Goal: Information Seeking & Learning: Learn about a topic

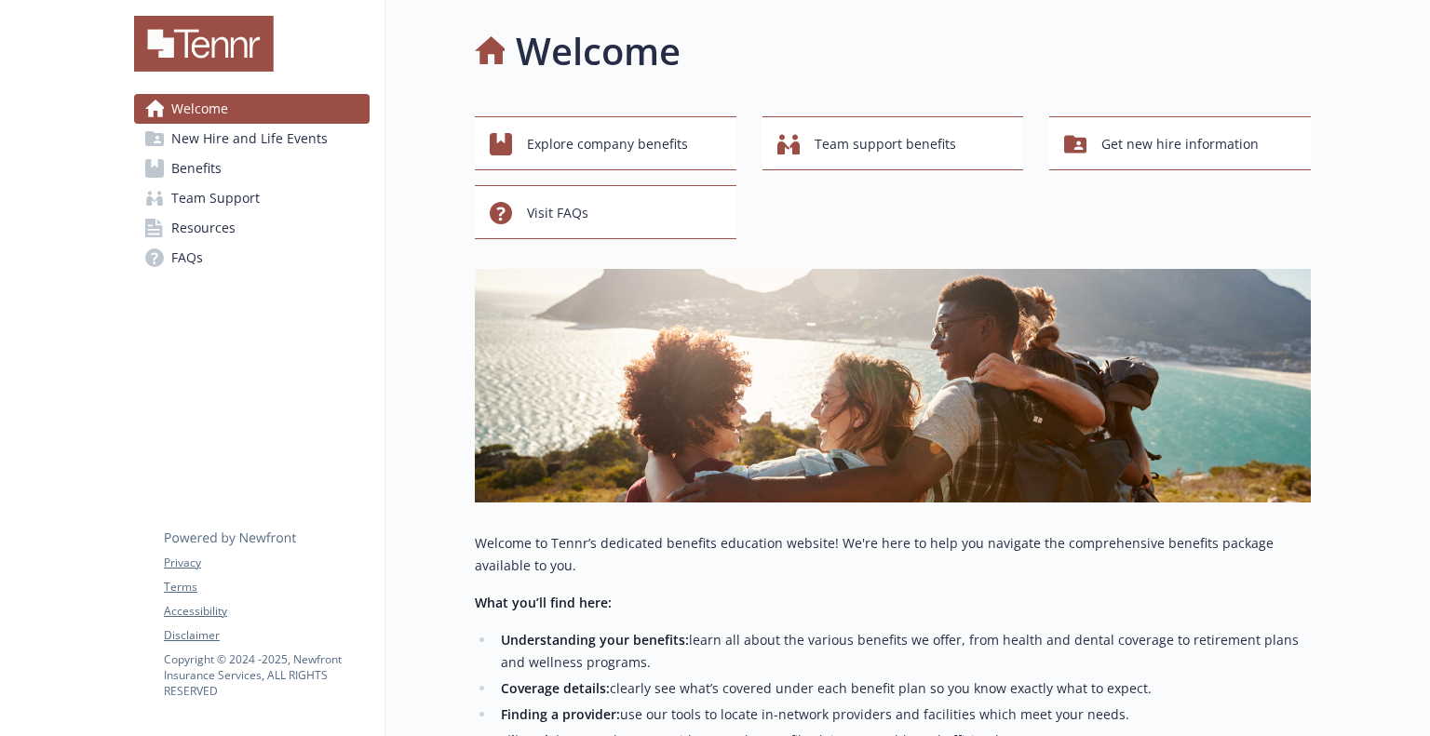
scroll to position [4, 0]
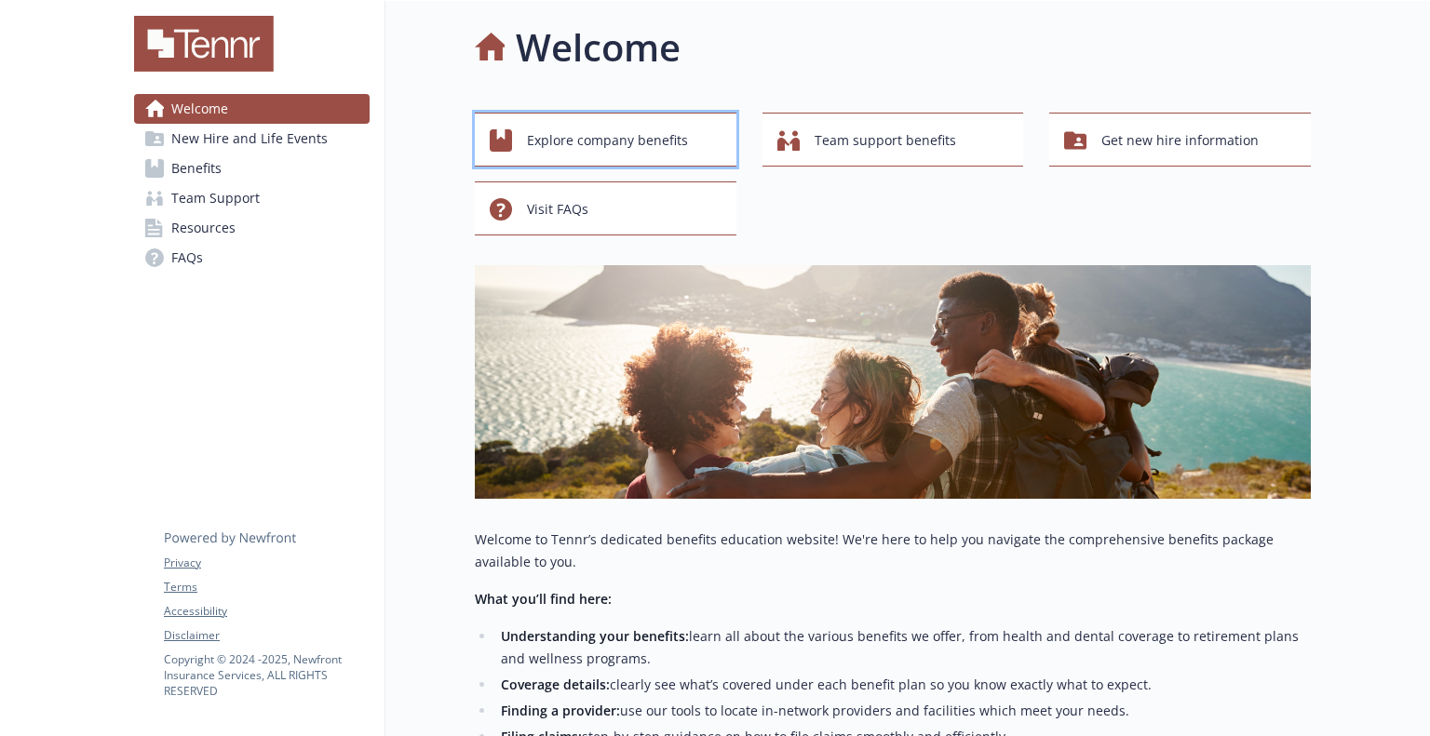
click at [619, 132] on span "Explore company benefits" at bounding box center [607, 140] width 161 height 35
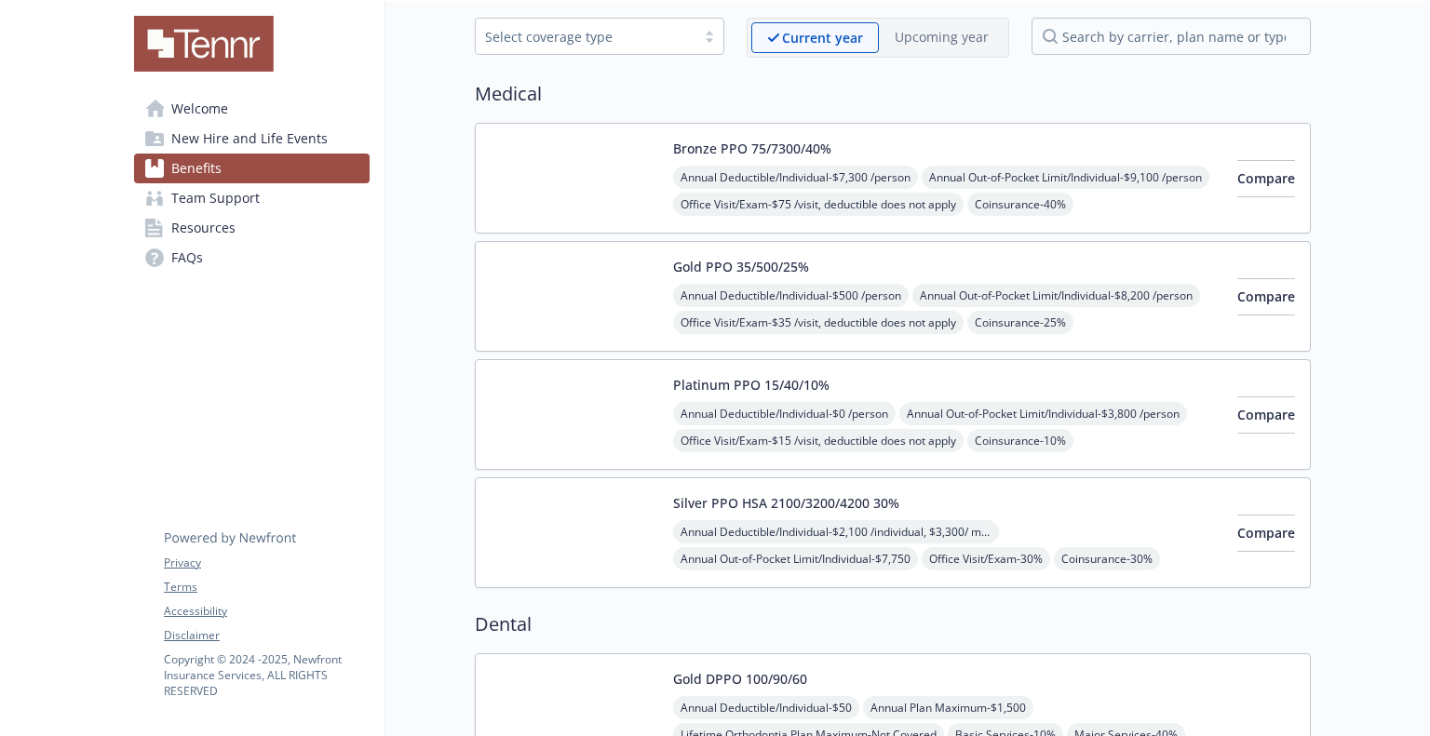
scroll to position [85, 16]
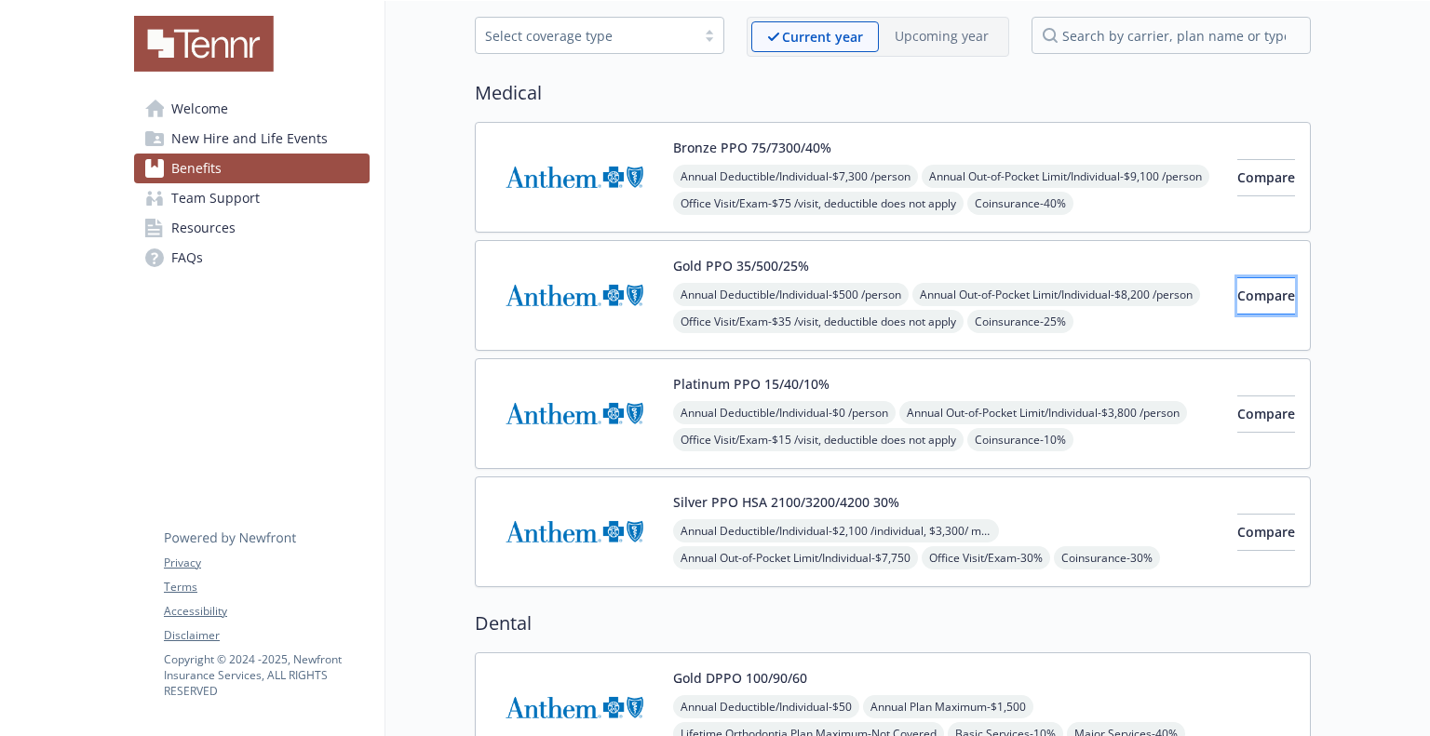
click at [1237, 297] on span "Compare" at bounding box center [1266, 296] width 58 height 18
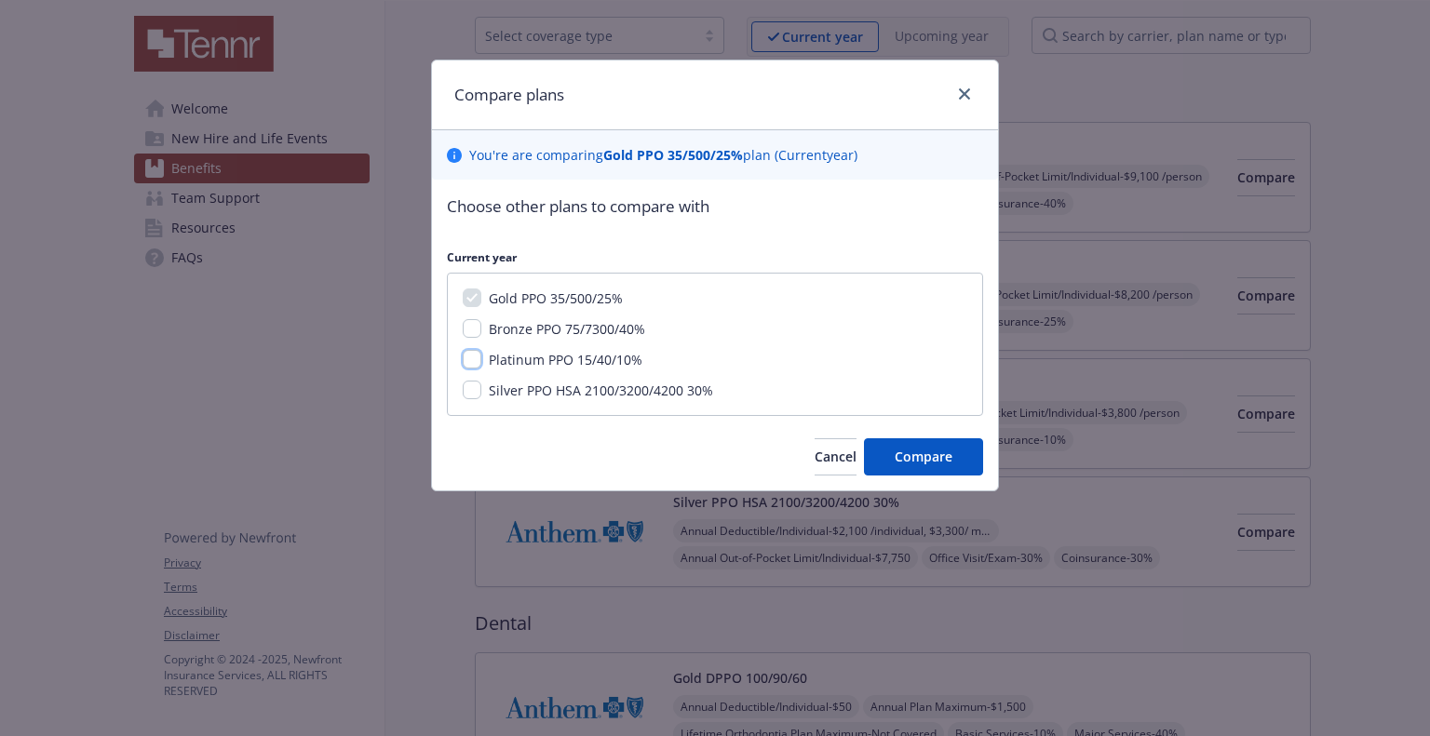
click at [468, 357] on input "Platinum PPO 15/40/10%" at bounding box center [472, 359] width 19 height 19
checkbox input "true"
click at [465, 384] on input "Silver PPO HSA 2100/3200/4200 30%" at bounding box center [472, 390] width 19 height 19
checkbox input "true"
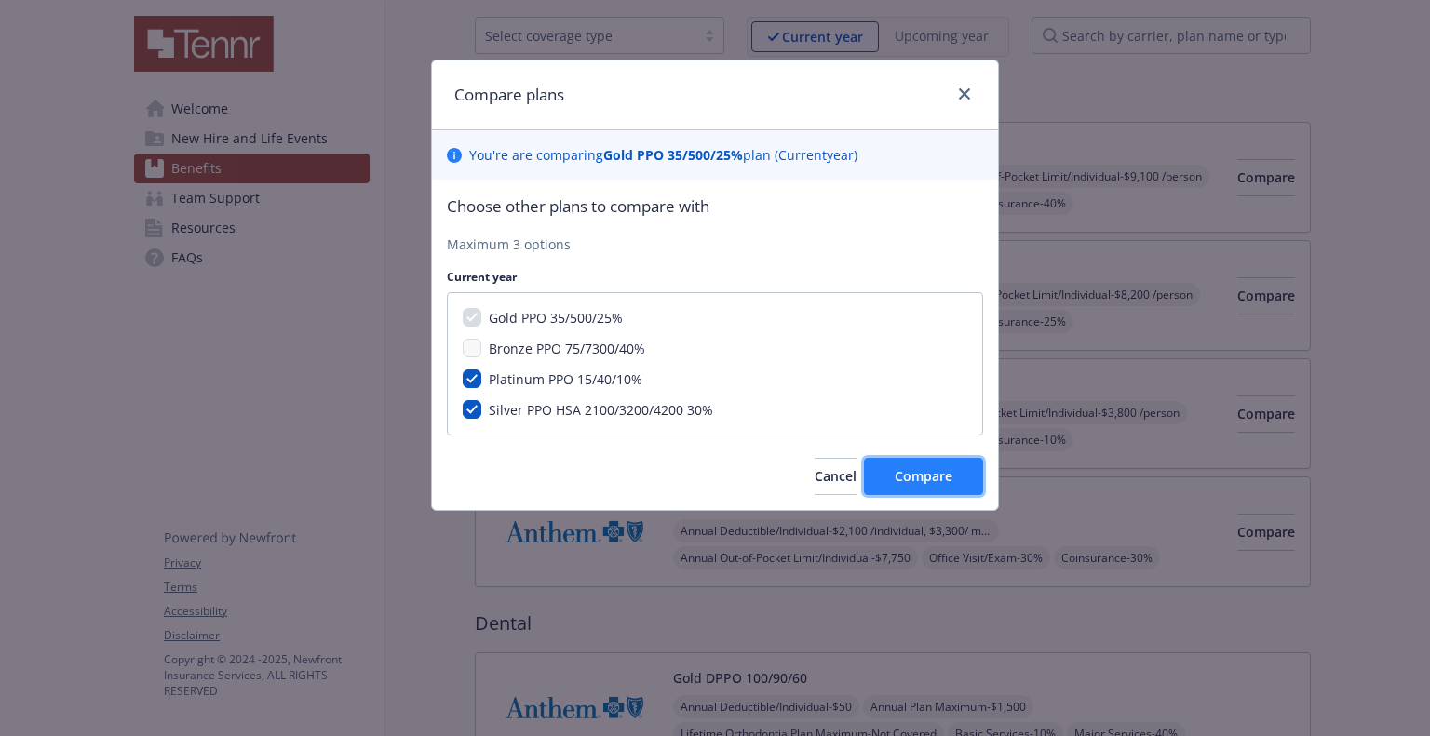
click at [939, 469] on span "Compare" at bounding box center [924, 476] width 58 height 18
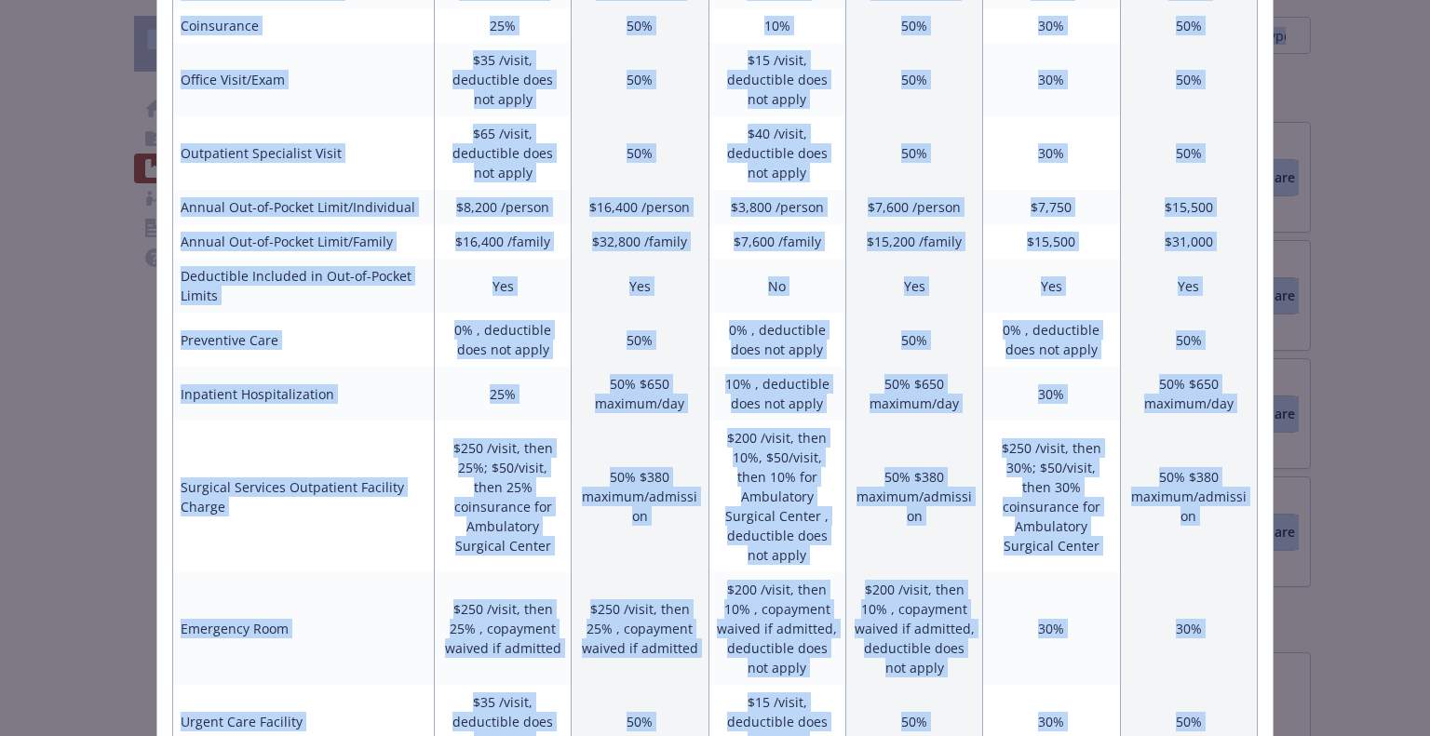
scroll to position [0, 0]
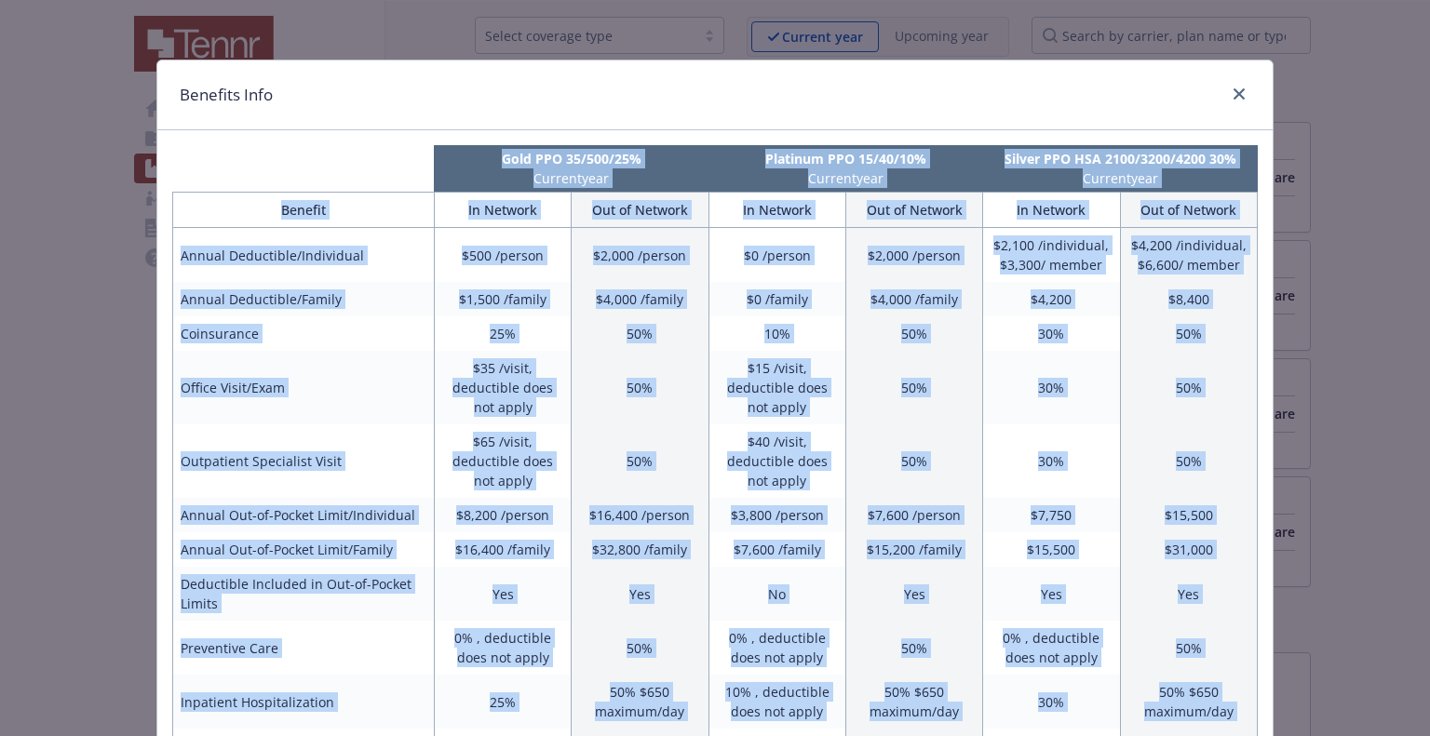
drag, startPoint x: 1239, startPoint y: 628, endPoint x: 405, endPoint y: 173, distance: 950.3
copy div "Gold PPO 35/500/25% Current year Platinum PPO 15/40/10% Current year Silver PPO…"
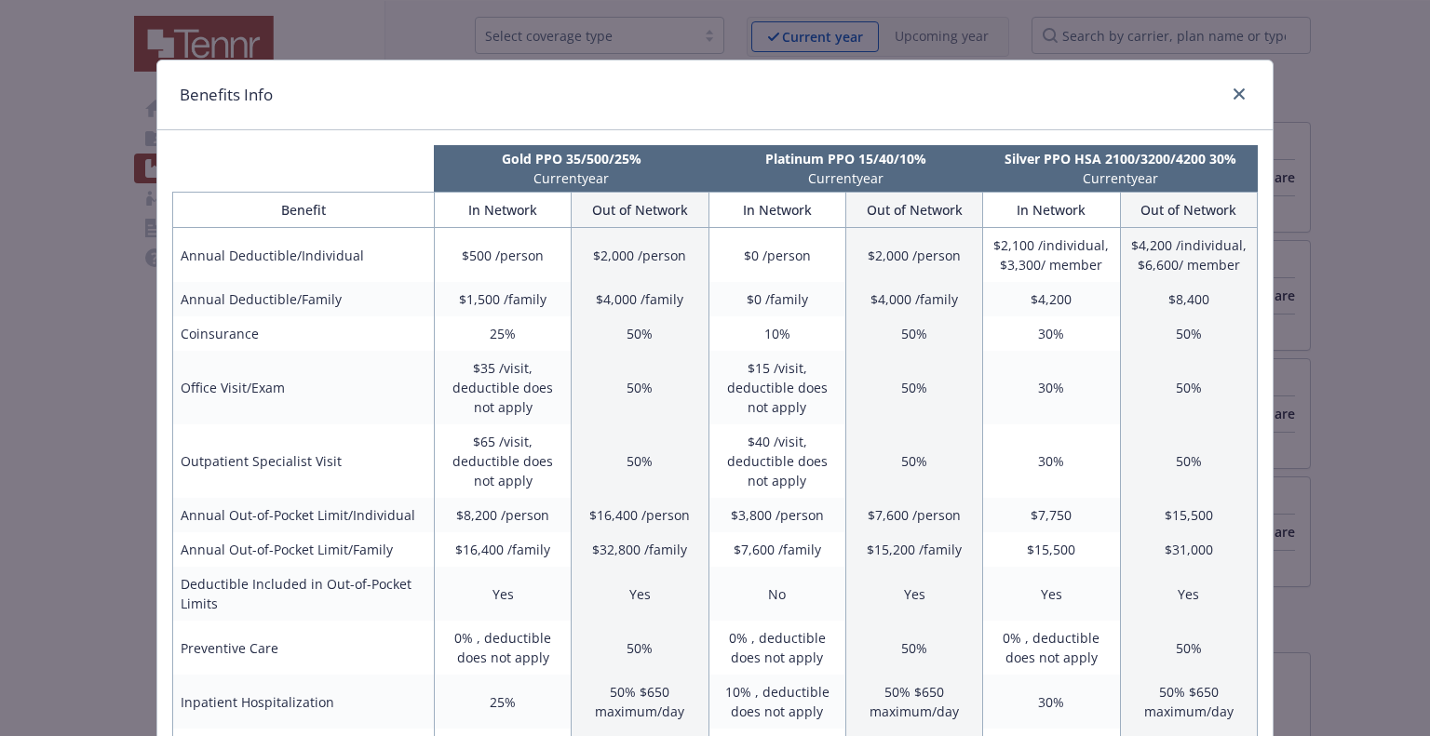
click at [1244, 96] on div "Benefits Info" at bounding box center [714, 96] width 1115 height 70
click at [1233, 95] on icon "close" at bounding box center [1238, 93] width 11 height 11
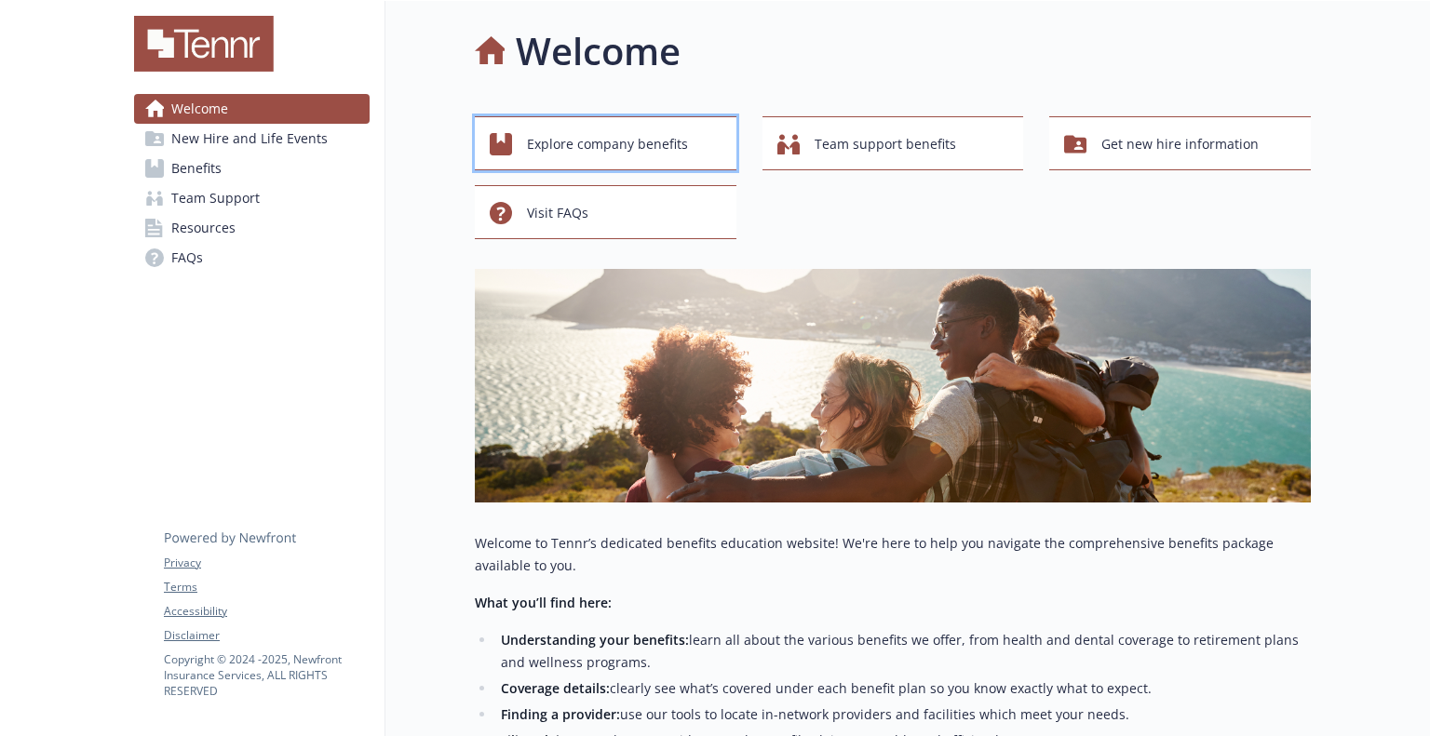
click at [605, 129] on span "Explore company benefits" at bounding box center [607, 144] width 161 height 35
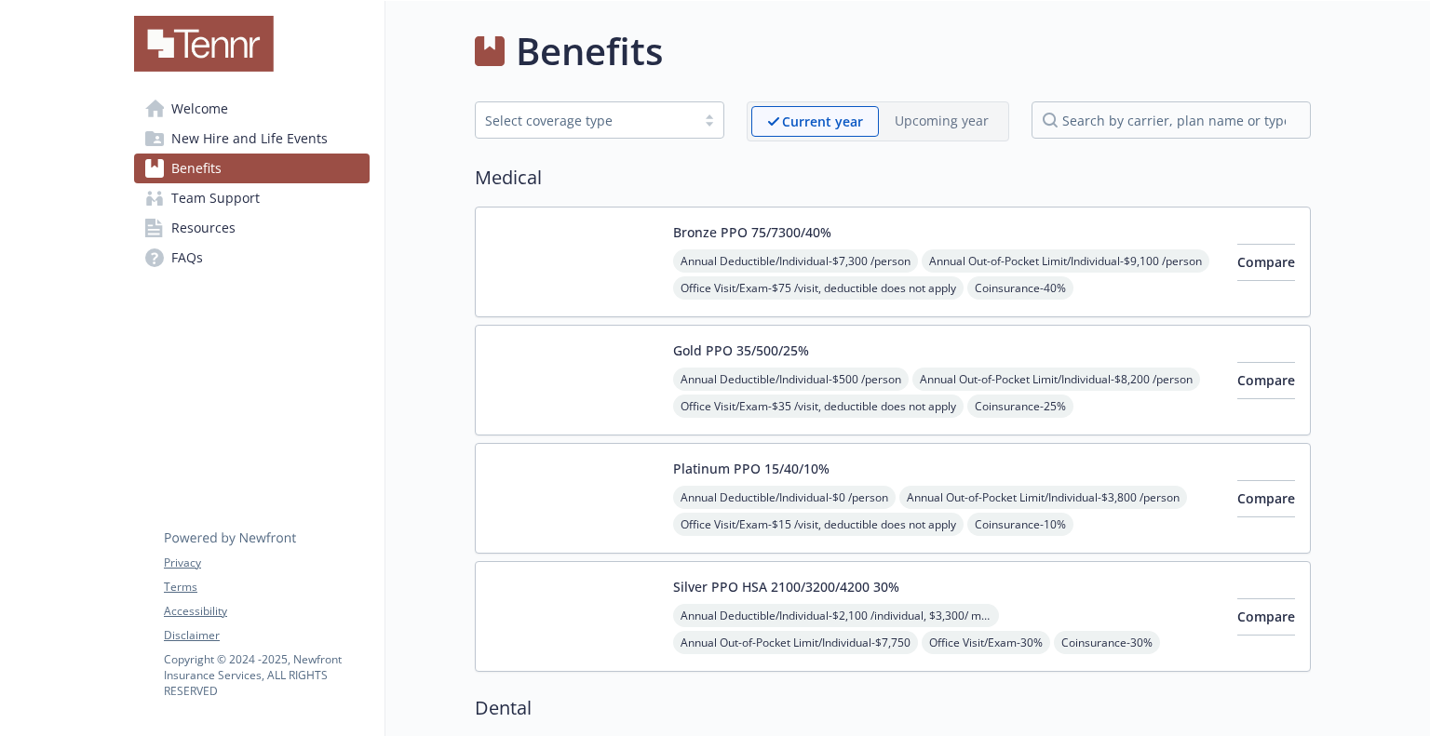
scroll to position [19, 0]
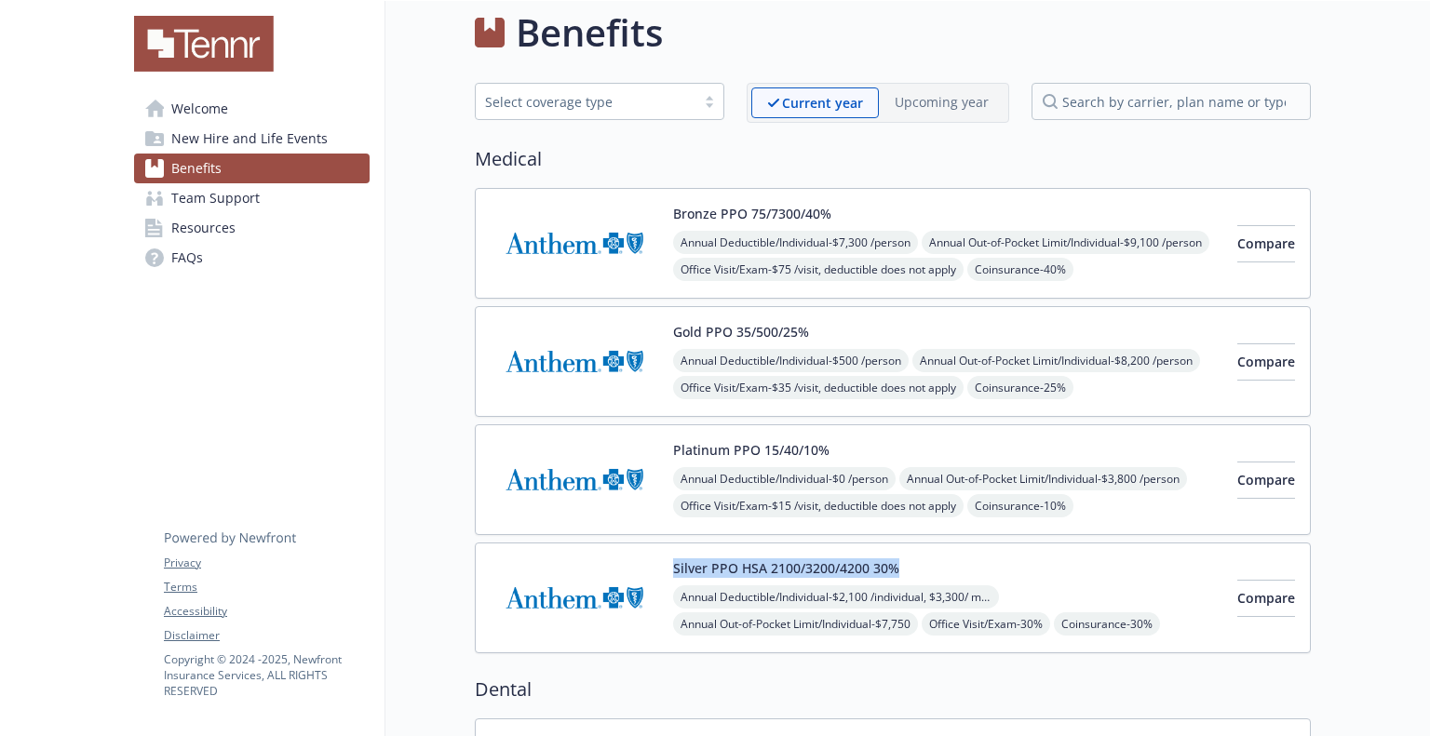
drag, startPoint x: 666, startPoint y: 561, endPoint x: 898, endPoint y: 557, distance: 232.8
click at [898, 557] on div "Silver PPO HSA 2100/3200/4200 30% Annual Deductible/Individual - $2,100 /indivi…" at bounding box center [893, 598] width 836 height 111
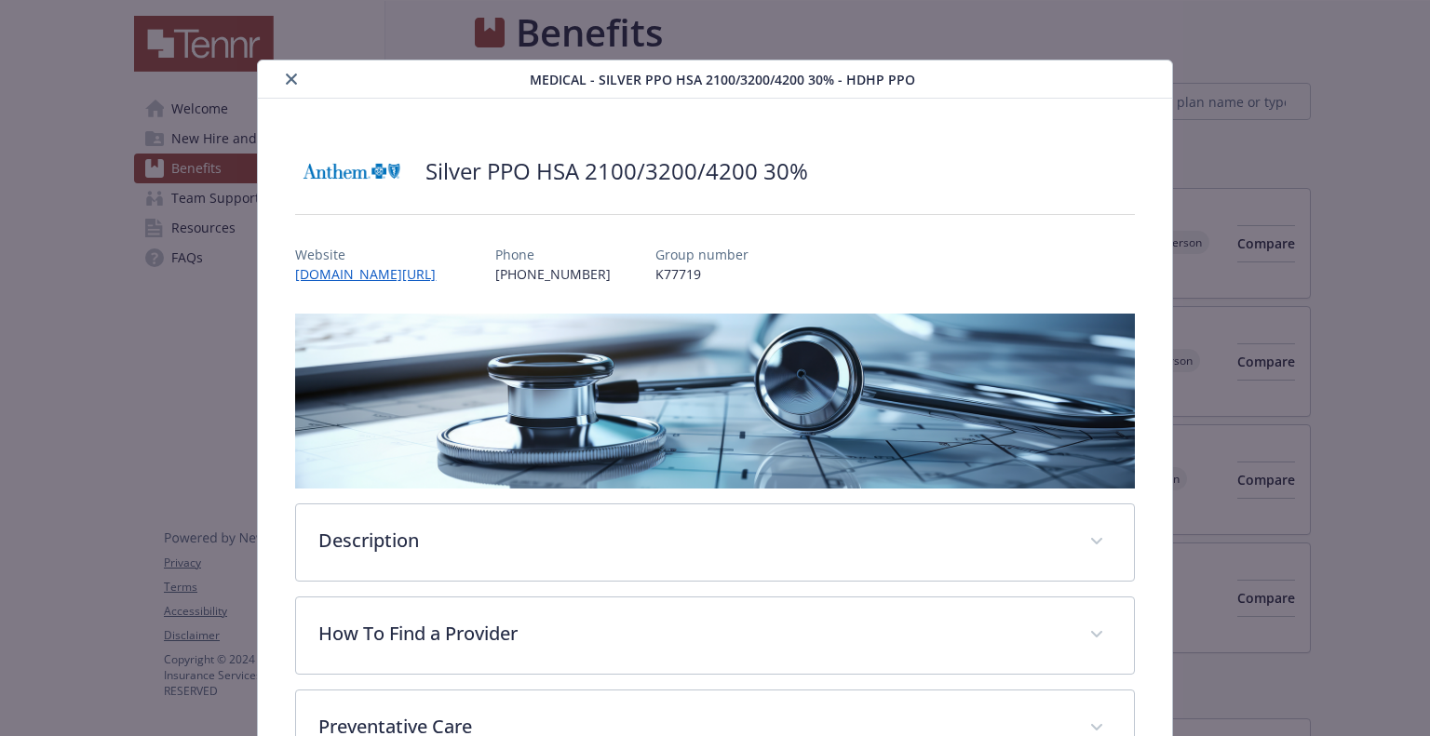
scroll to position [56, 0]
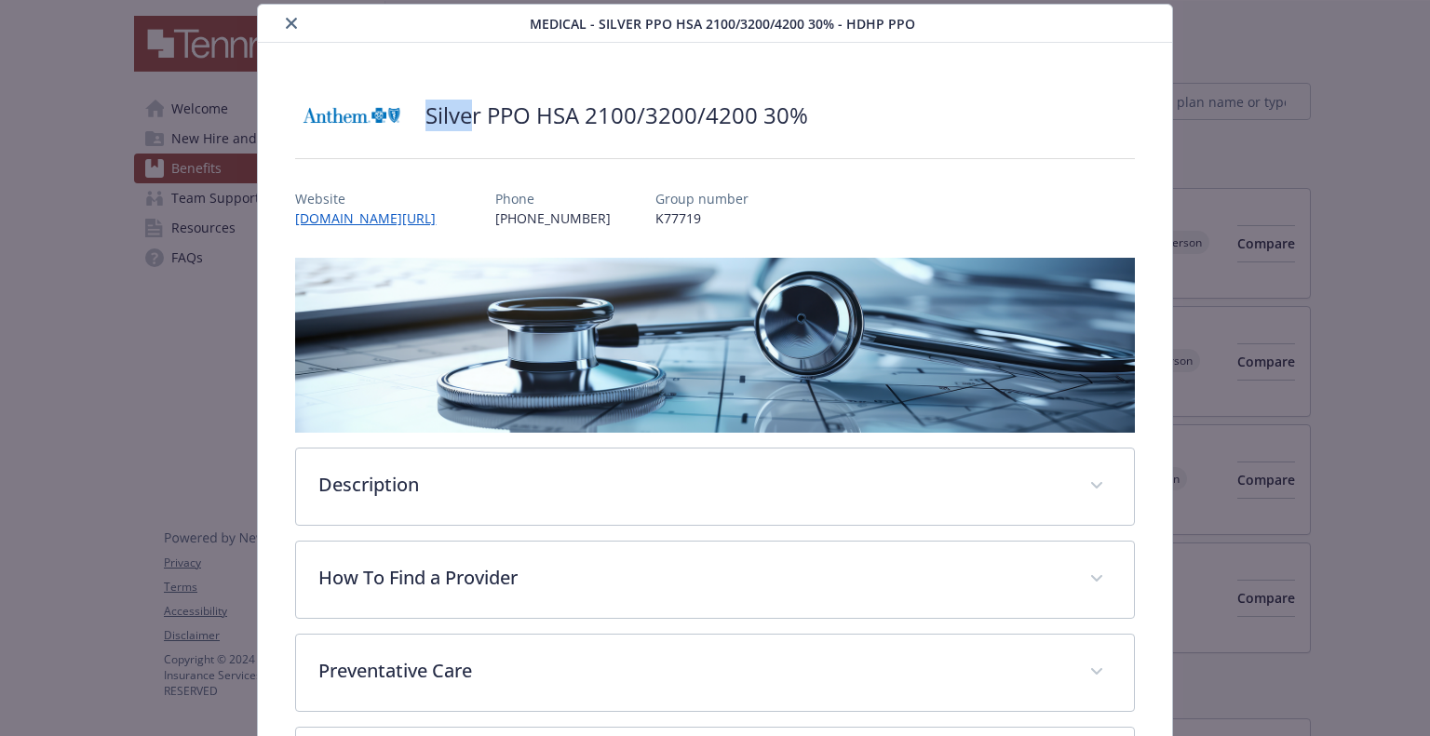
drag, startPoint x: 424, startPoint y: 114, endPoint x: 484, endPoint y: 123, distance: 61.2
click at [484, 123] on h2 "Silver PPO HSA 2100/3200/4200 30%" at bounding box center [616, 116] width 383 height 32
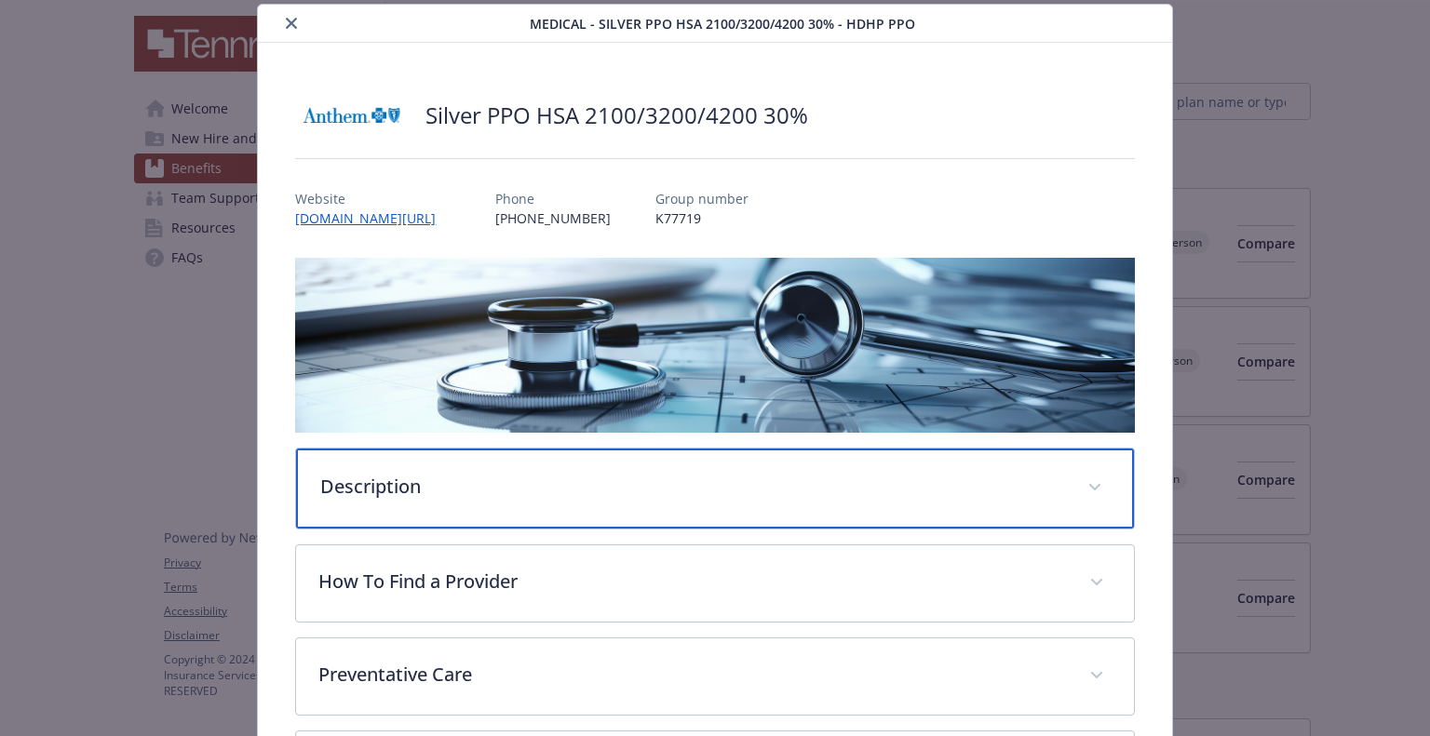
click at [474, 465] on div "Description" at bounding box center [714, 489] width 837 height 80
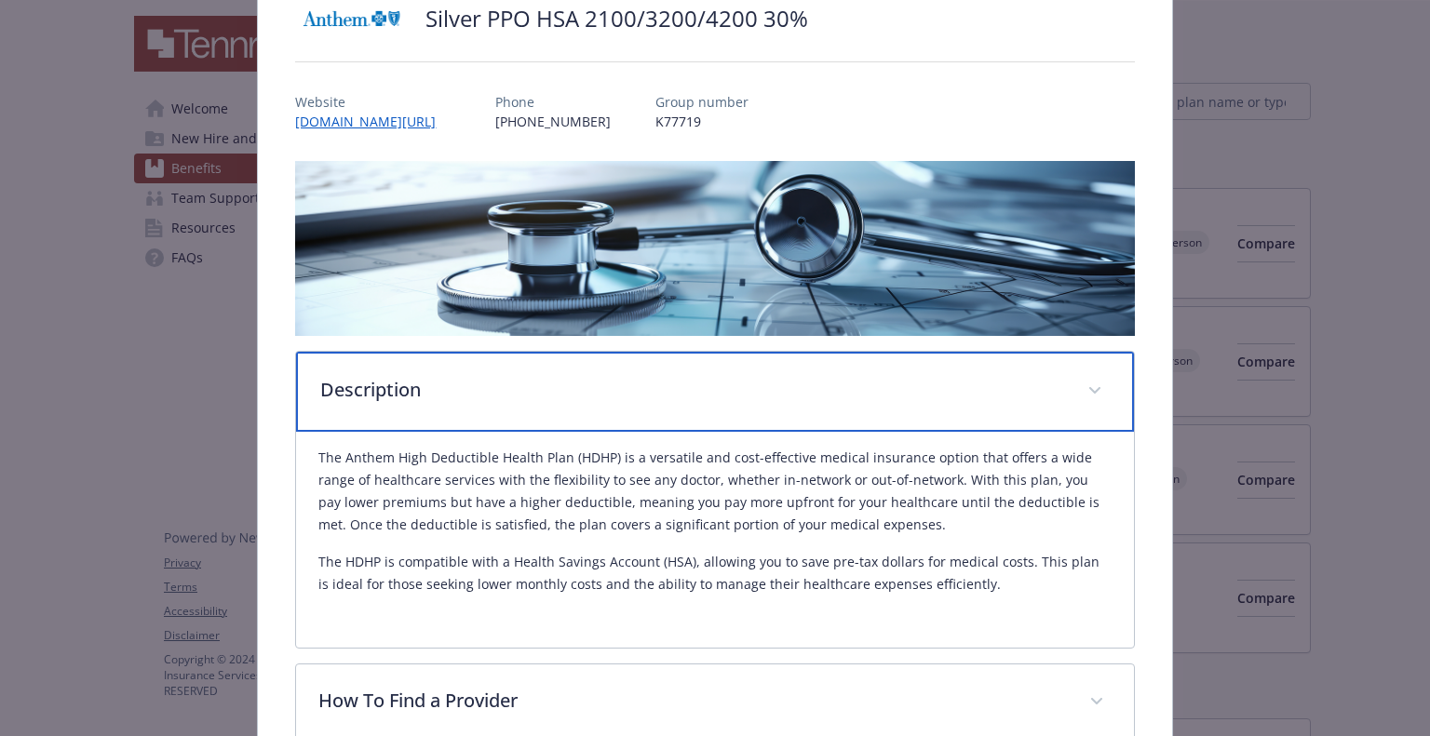
scroll to position [0, 0]
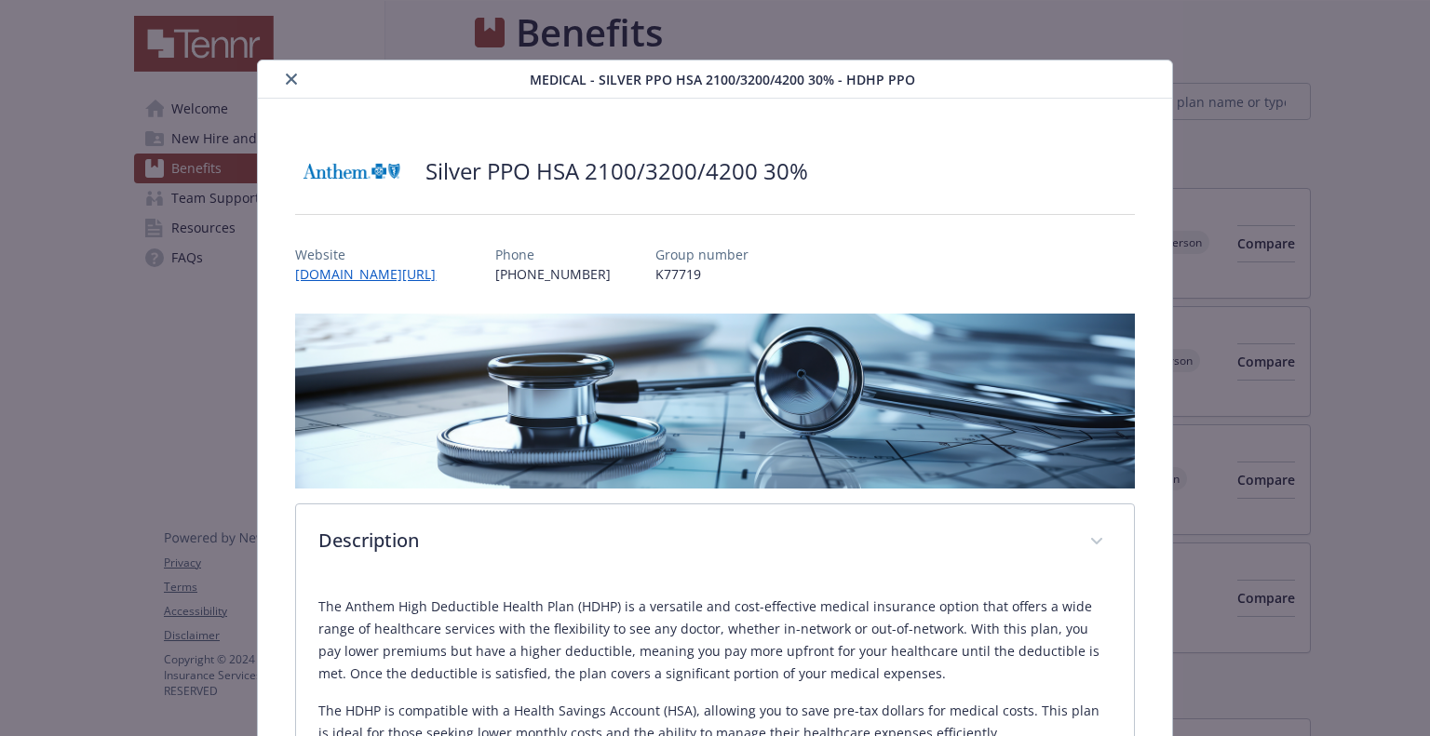
drag, startPoint x: 282, startPoint y: 82, endPoint x: 407, endPoint y: 246, distance: 205.9
click at [407, 246] on div "Medical - Silver PPO HSA 2100/3200/4200 30% - HDHP PPO Silver PPO HSA 2100/3200…" at bounding box center [714, 731] width 913 height 1341
click at [291, 82] on icon "close" at bounding box center [291, 79] width 11 height 11
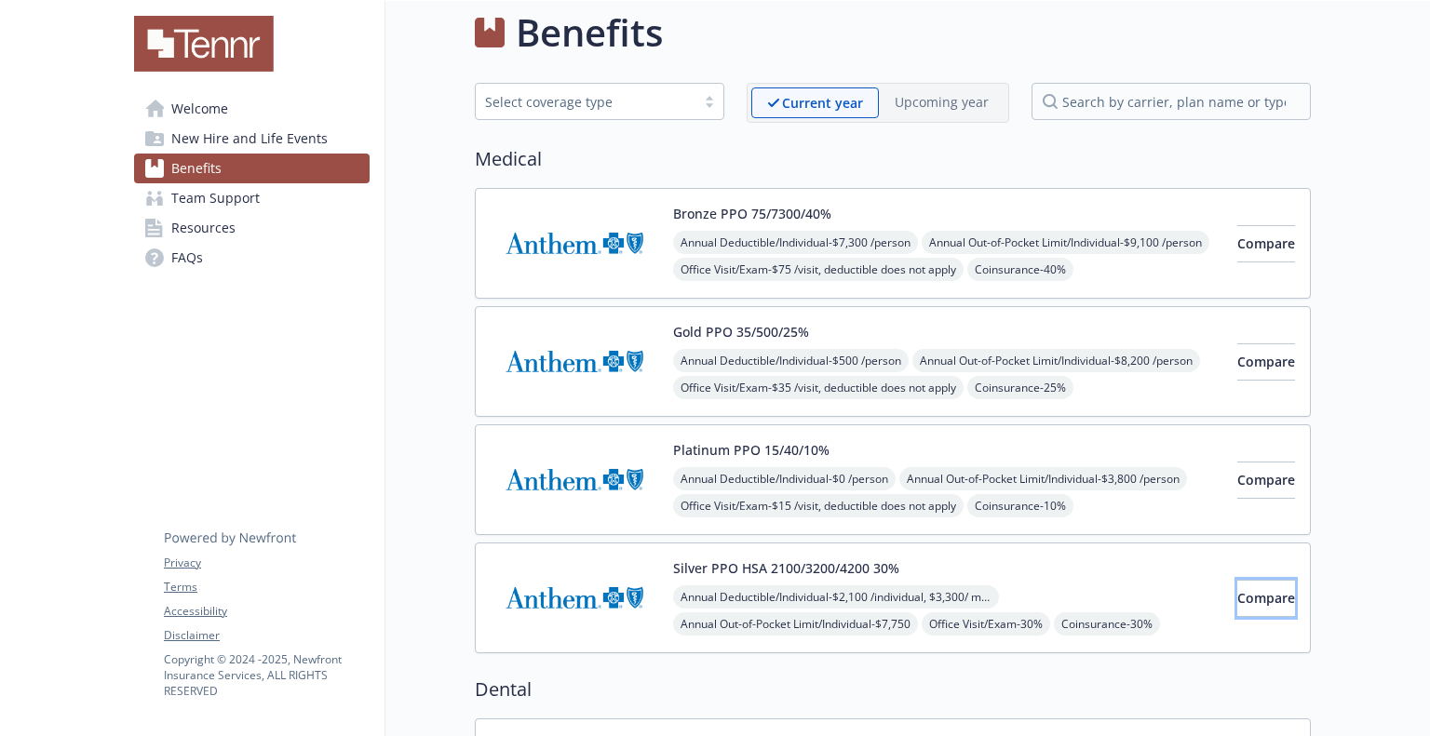
drag, startPoint x: 1254, startPoint y: 600, endPoint x: 937, endPoint y: 600, distance: 316.5
click at [937, 600] on div "Silver PPO HSA 2100/3200/4200 30% Annual Deductible/Individual - $2,100 /indivi…" at bounding box center [893, 598] width 836 height 111
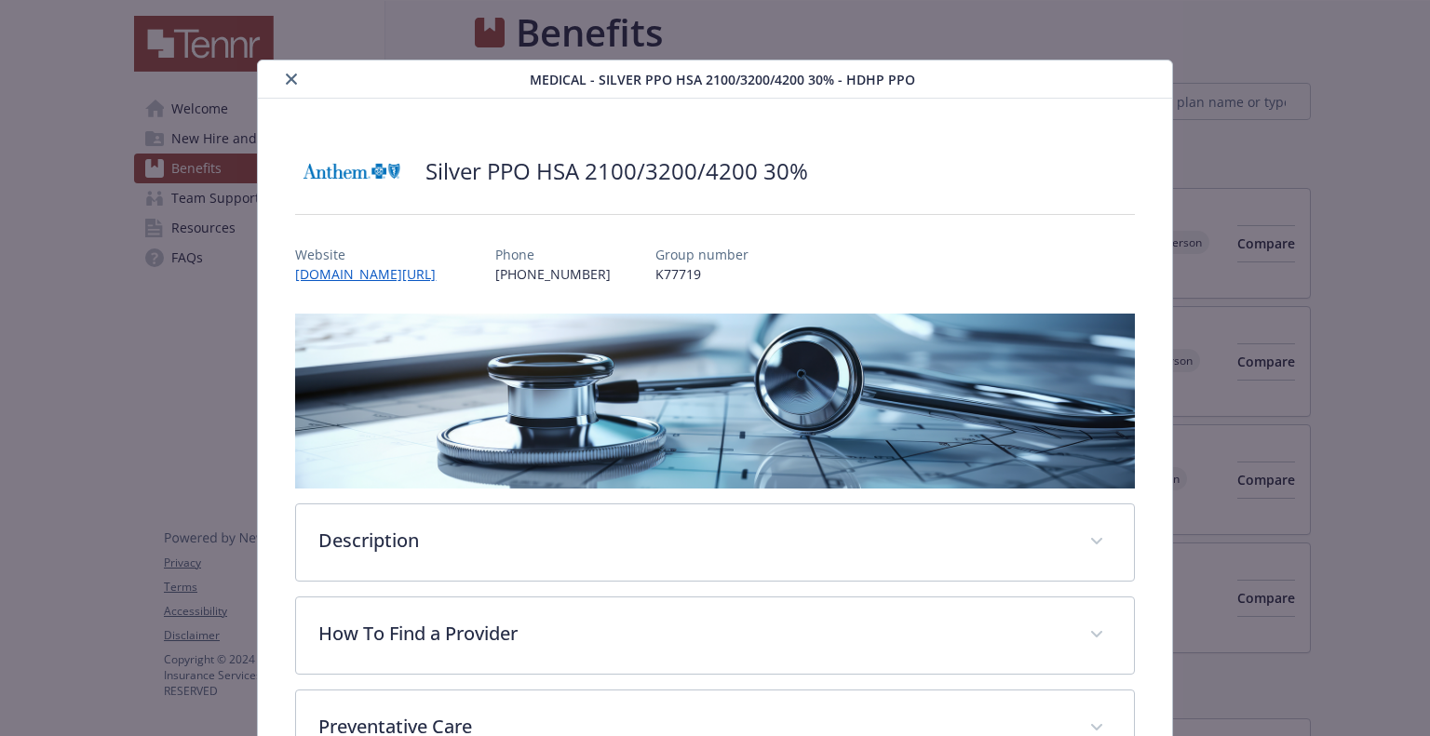
scroll to position [56, 0]
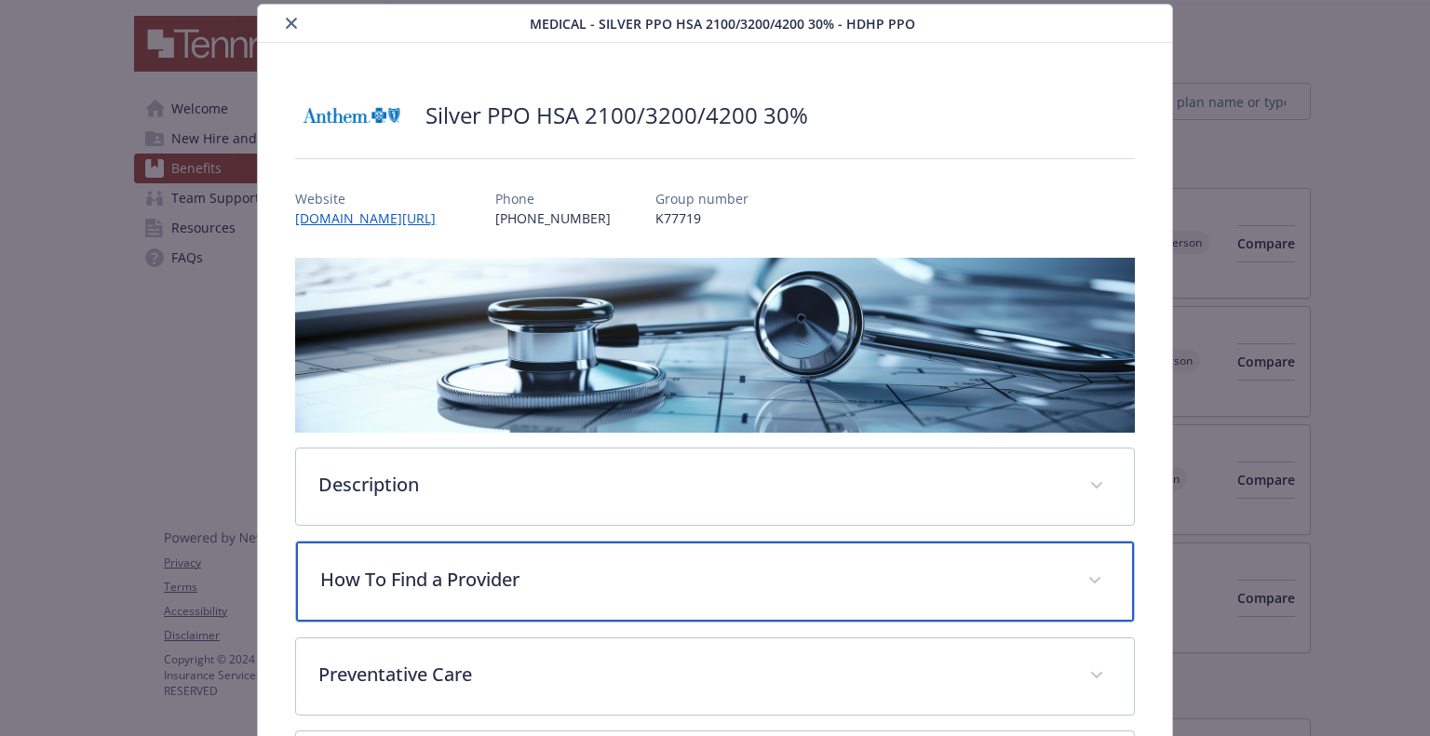
click at [816, 585] on p "How To Find a Provider" at bounding box center [692, 580] width 744 height 28
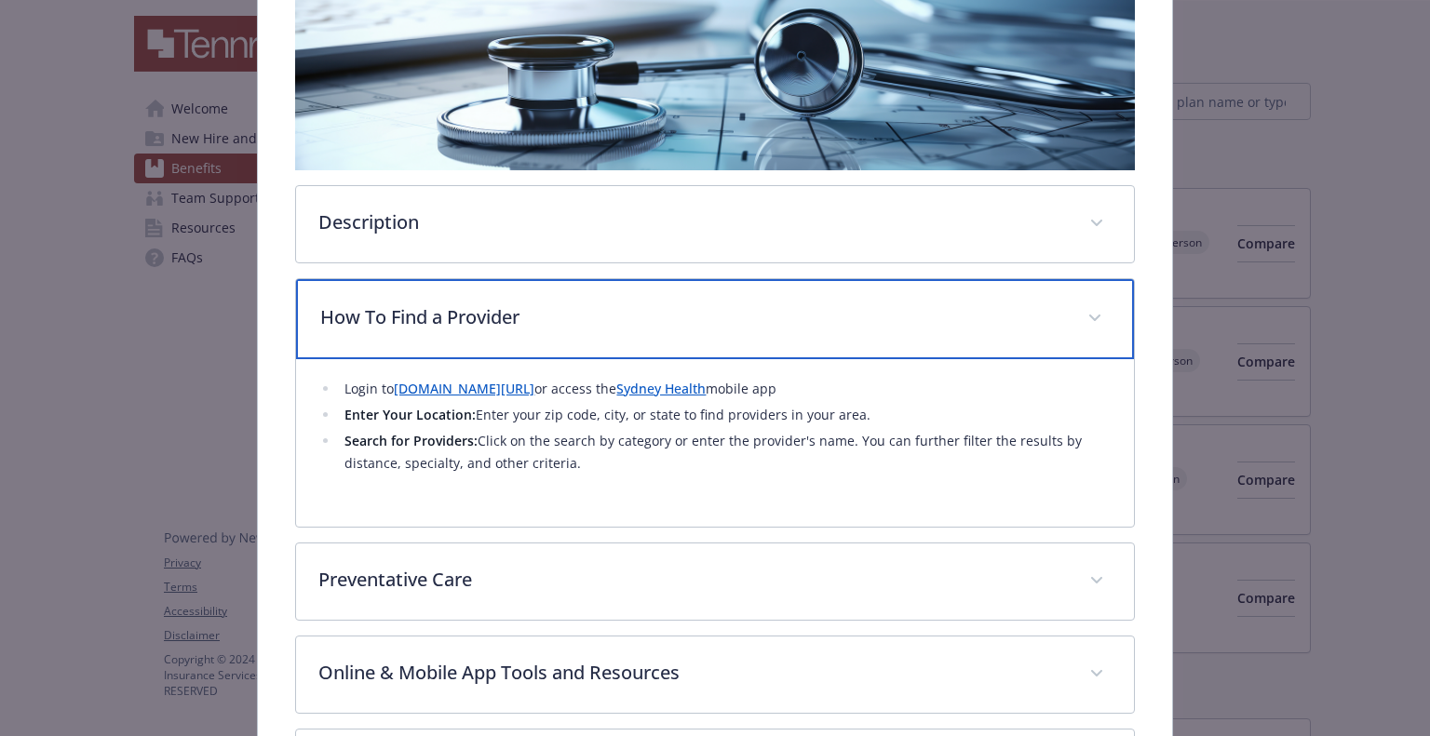
scroll to position [410, 0]
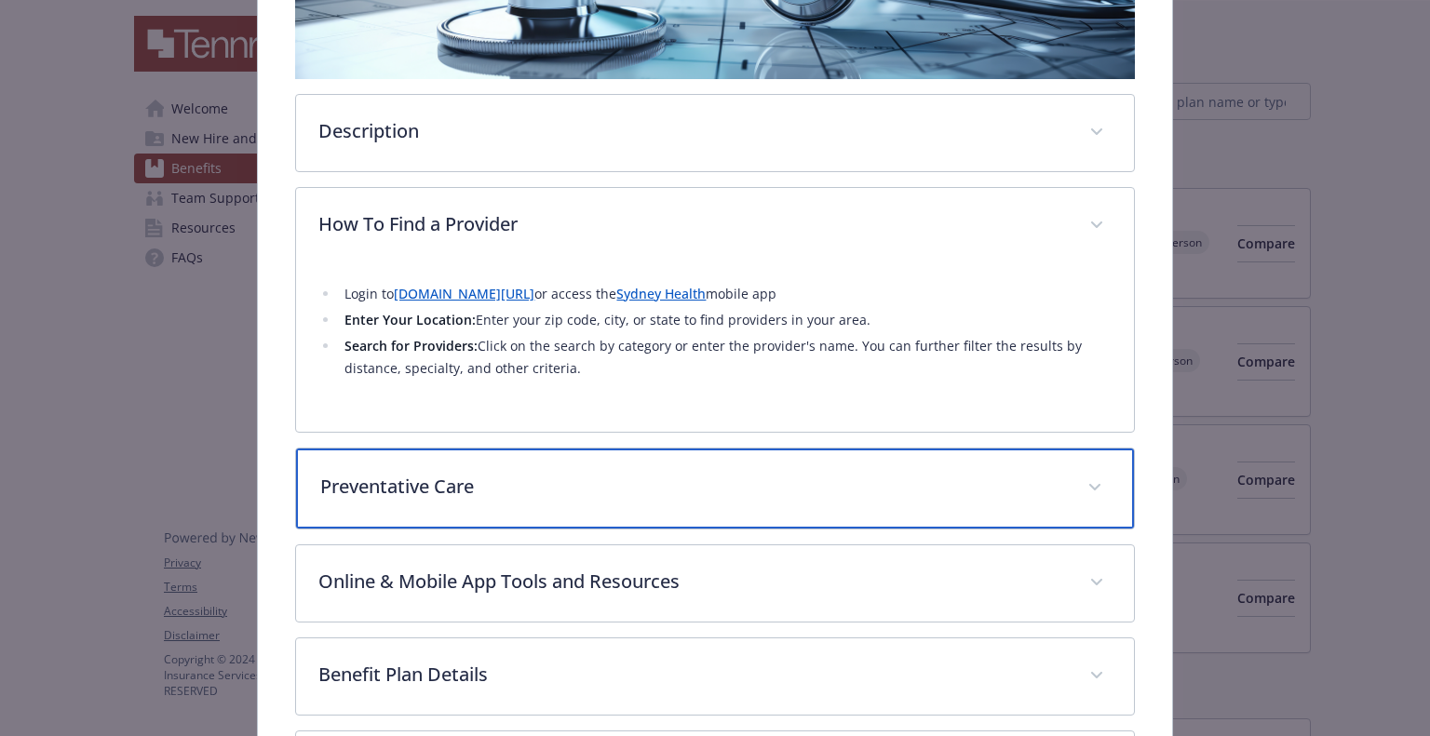
click at [689, 478] on p "Preventative Care" at bounding box center [692, 487] width 744 height 28
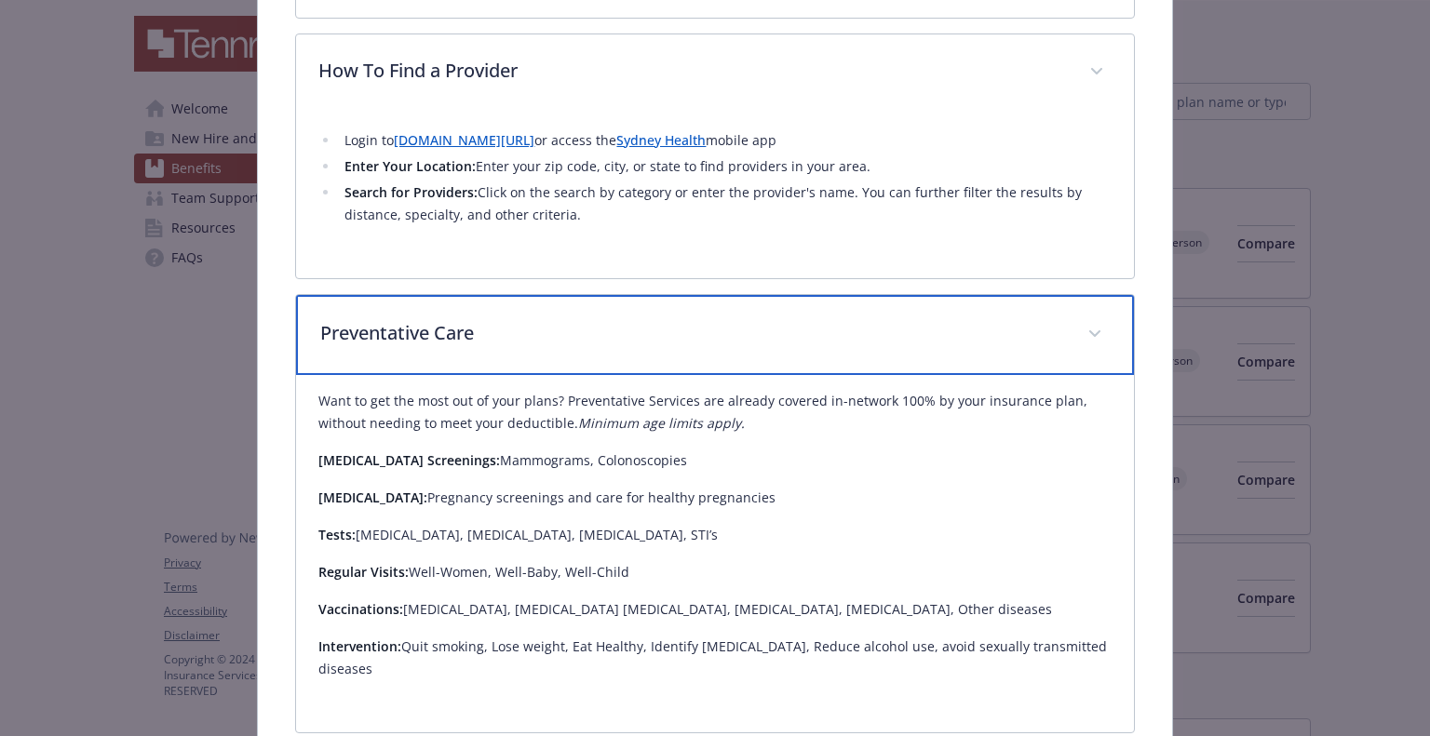
scroll to position [562, 0]
click at [709, 337] on p "Preventative Care" at bounding box center [692, 334] width 744 height 28
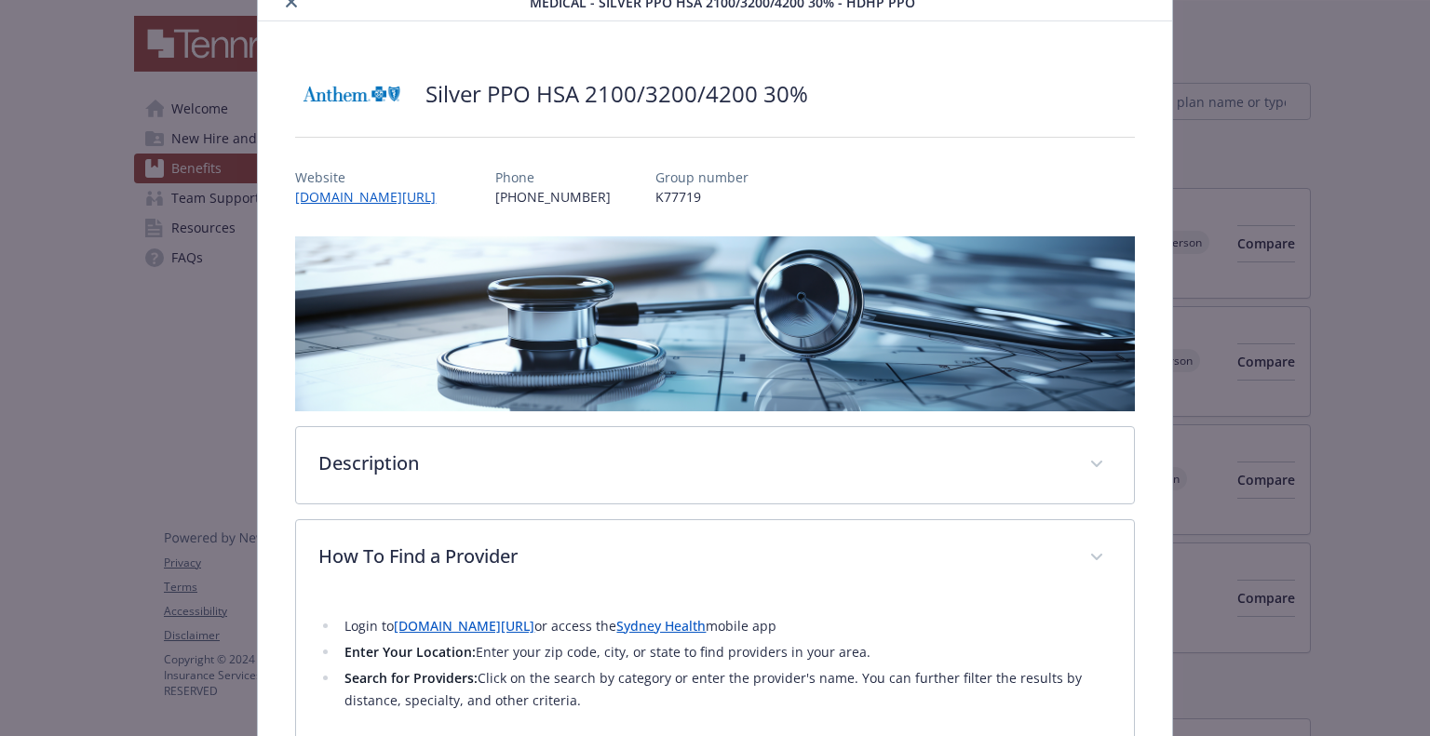
scroll to position [0, 0]
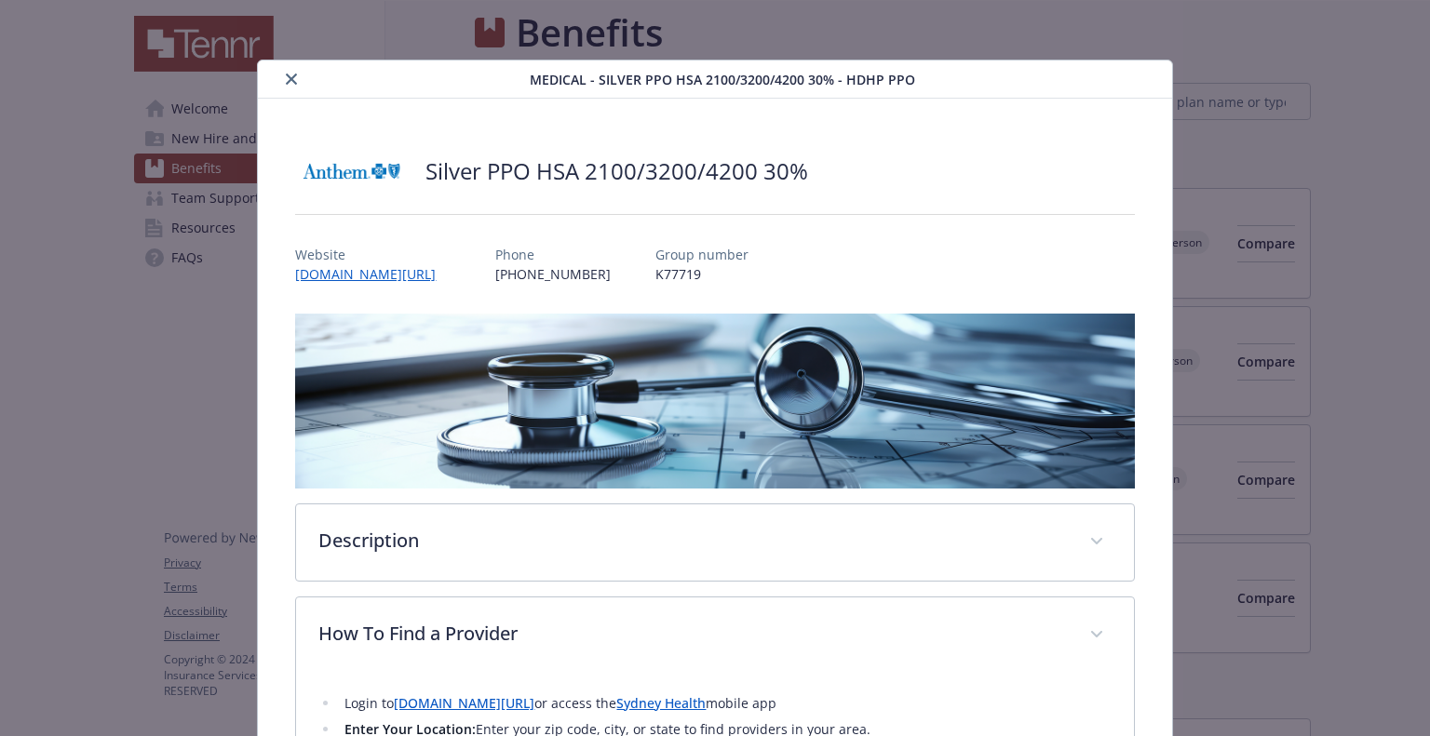
click at [296, 74] on button "close" at bounding box center [291, 79] width 22 height 22
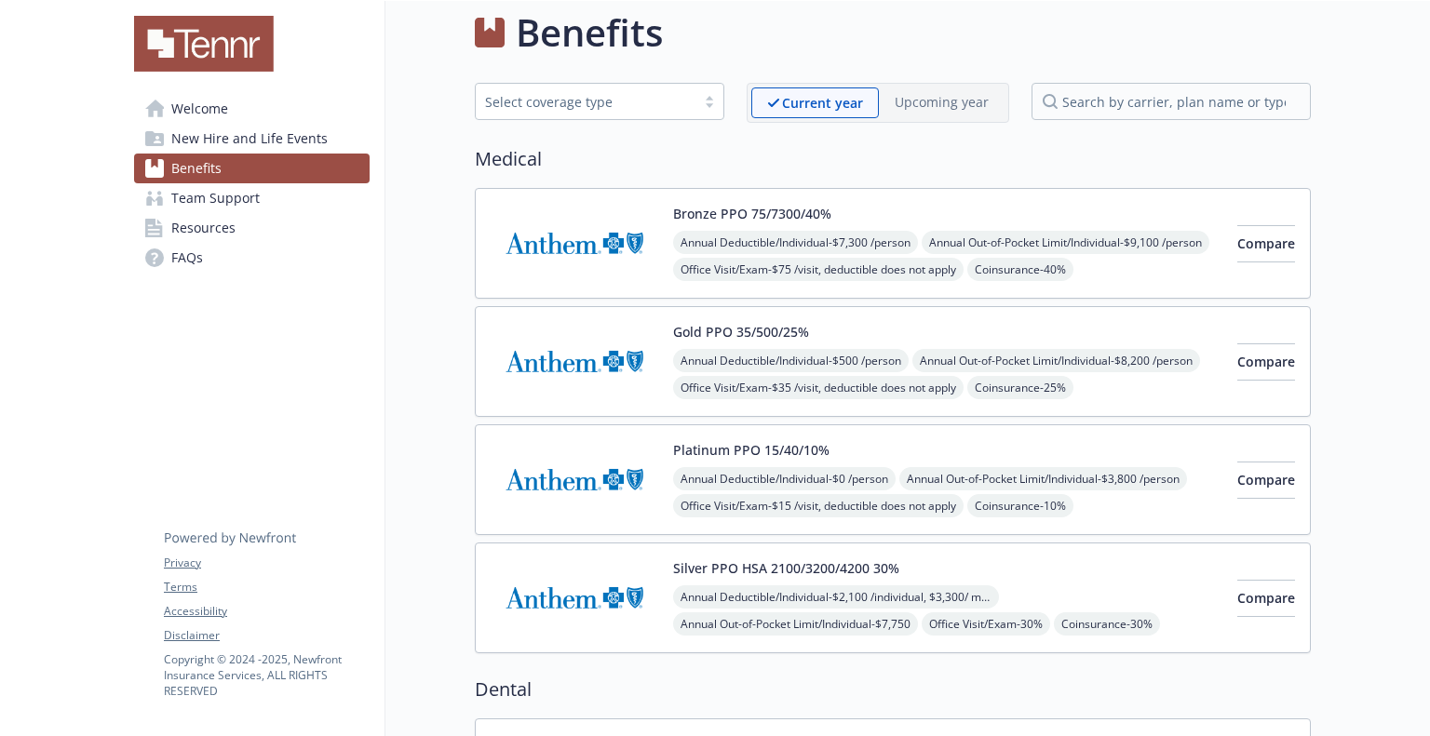
click at [693, 572] on button "Silver PPO HSA 2100/3200/4200 30%" at bounding box center [786, 569] width 226 height 20
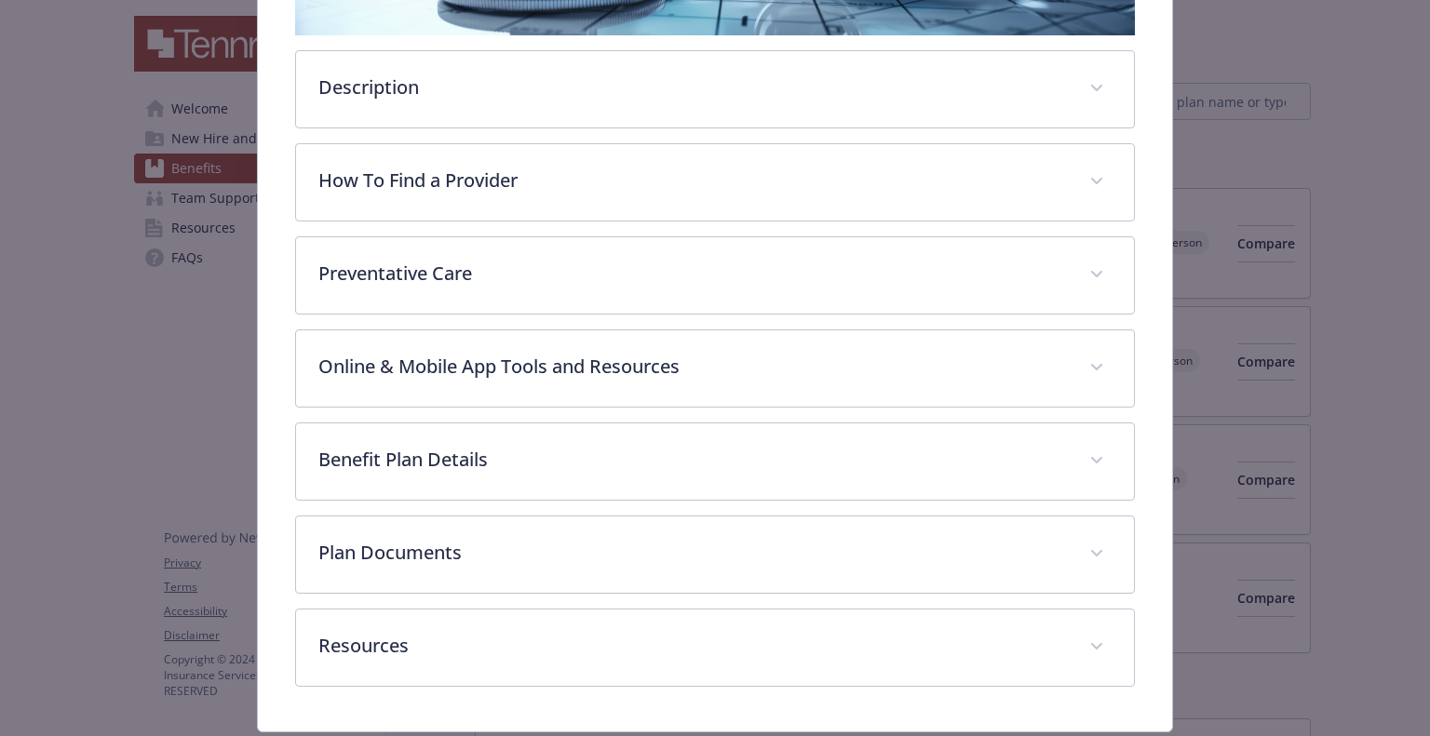
scroll to position [506, 0]
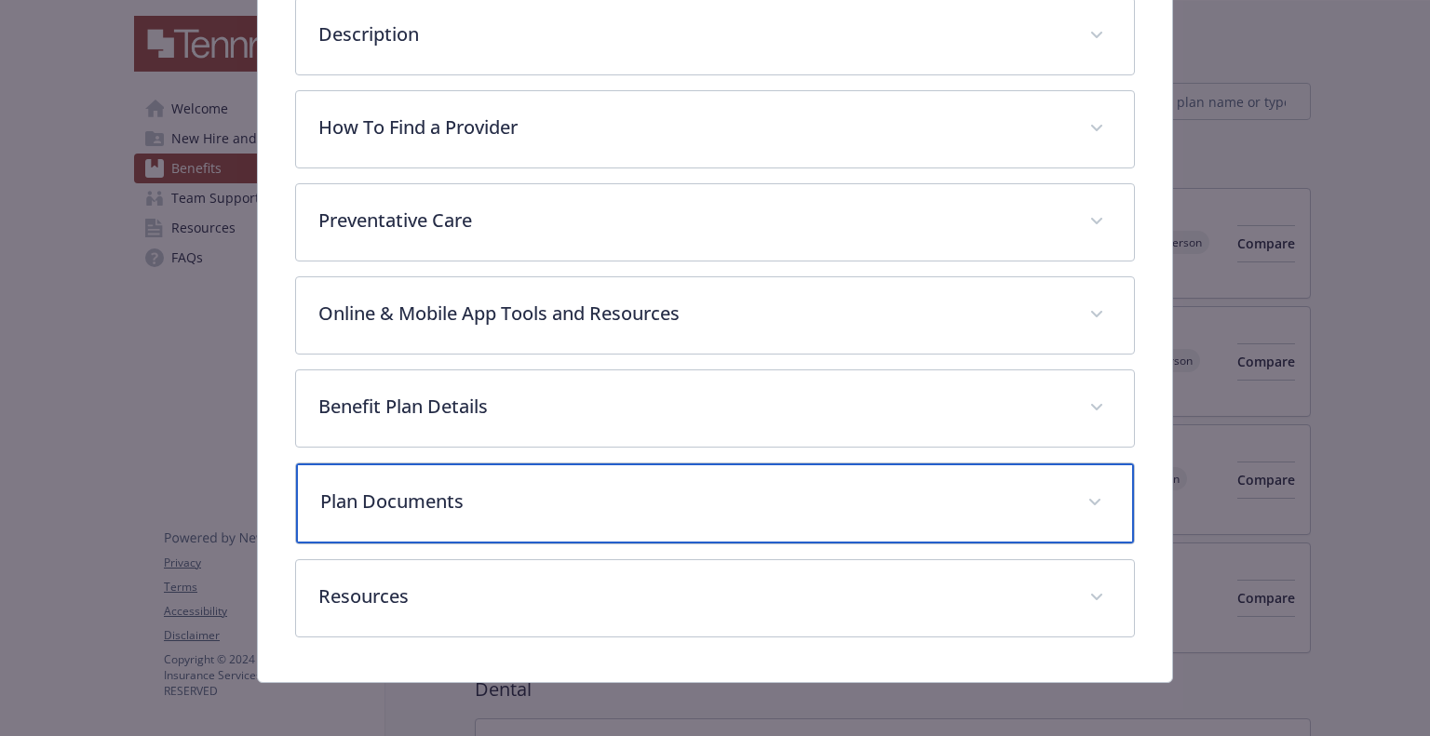
click at [567, 495] on p "Plan Documents" at bounding box center [692, 502] width 744 height 28
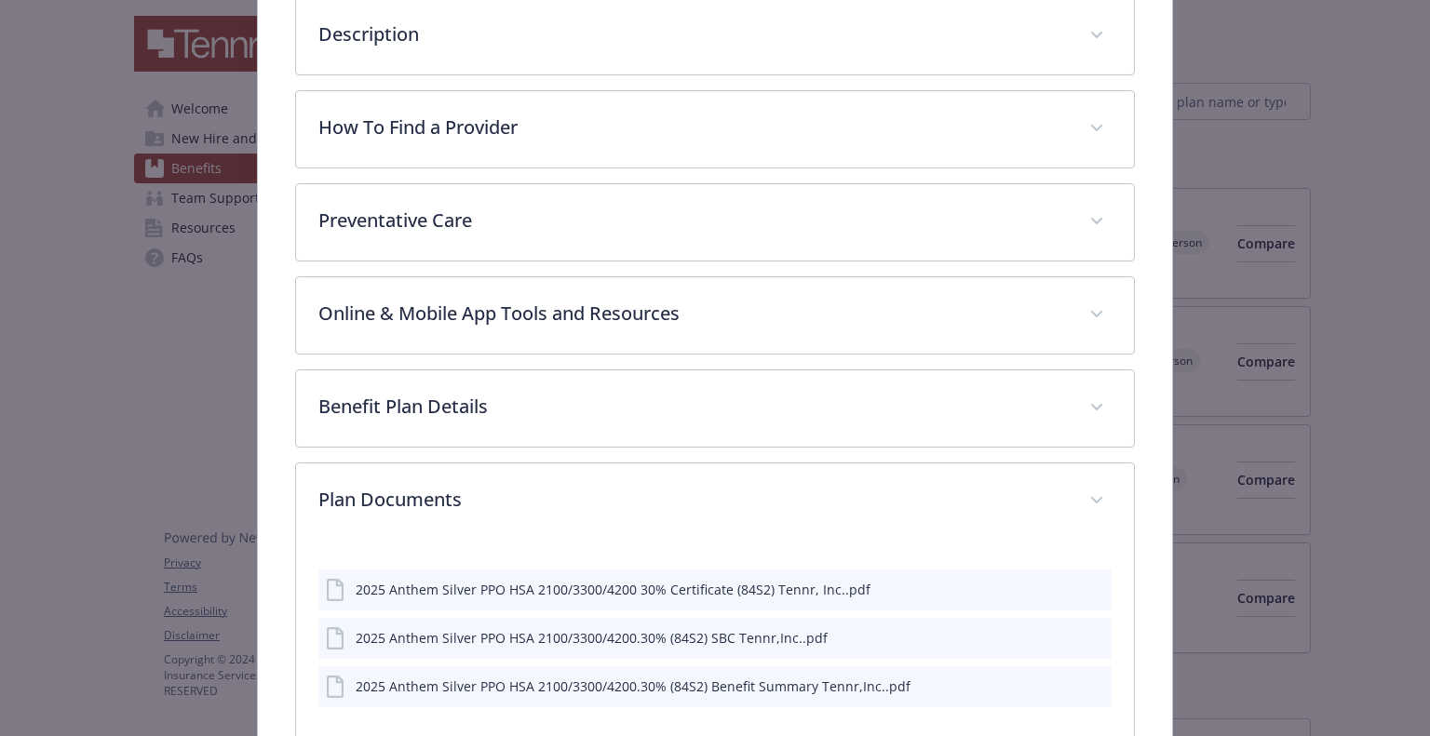
click at [512, 599] on div "2025 Anthem Silver PPO HSA 2100/3300/4200 30% Certificate (84S2) Tennr, Inc..pdf" at bounding box center [714, 590] width 792 height 41
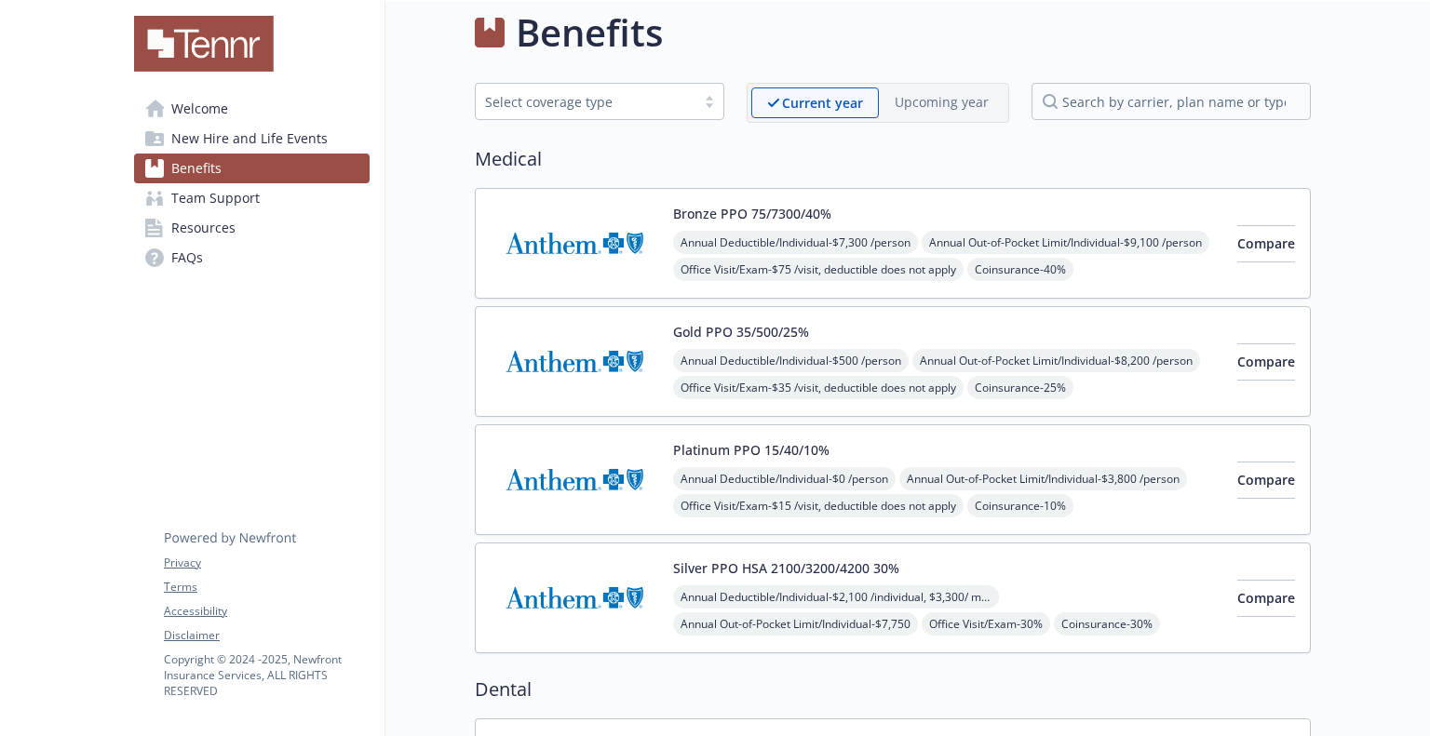
click at [235, 169] on link "Benefits" at bounding box center [252, 169] width 236 height 30
